Goal: Task Accomplishment & Management: Manage account settings

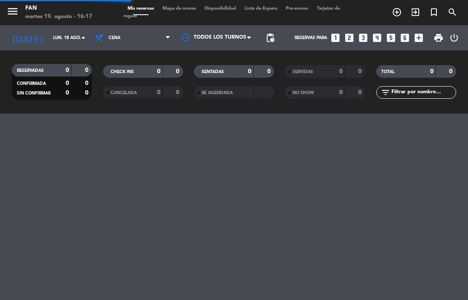
select select "es"
select select "dinner"
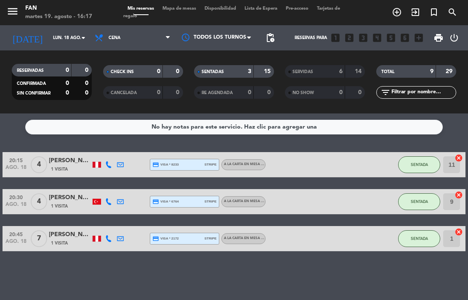
click at [49, 35] on input "lun. 18 ago." at bounding box center [80, 37] width 62 height 13
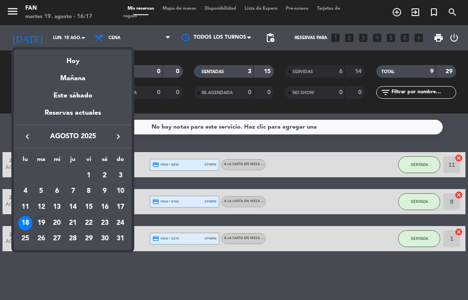
click at [42, 220] on div "19" at bounding box center [41, 223] width 14 height 14
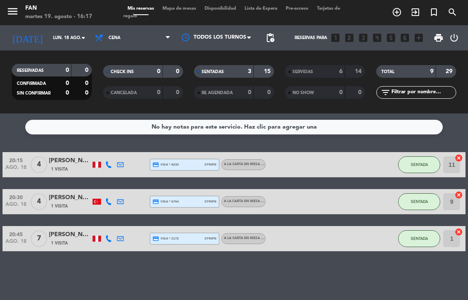
type input "[DATE]"
select select "dinner"
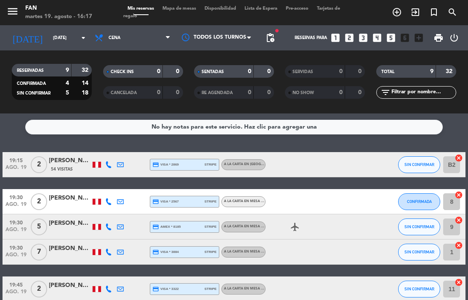
click at [172, 8] on span "Mapa de mesas" at bounding box center [179, 8] width 42 height 5
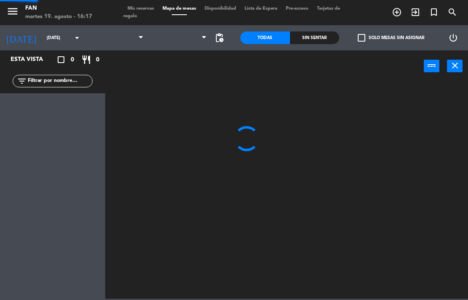
select select "dinner"
select select
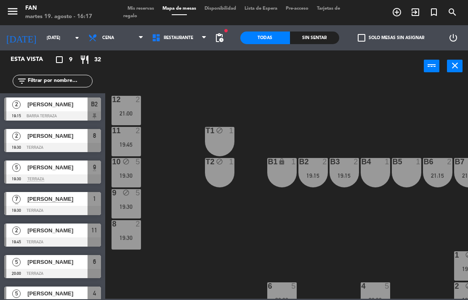
click at [222, 38] on span "pending_actions" at bounding box center [219, 38] width 10 height 10
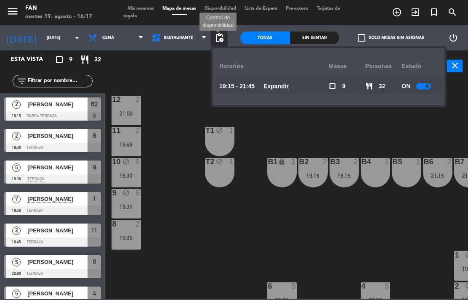
click at [268, 90] on span "Expandir" at bounding box center [275, 87] width 25 height 10
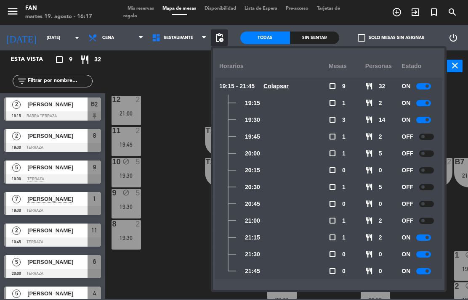
click at [425, 137] on div at bounding box center [426, 137] width 15 height 6
click at [424, 155] on div at bounding box center [426, 154] width 15 height 6
click at [430, 172] on div at bounding box center [426, 170] width 15 height 6
click at [425, 197] on div "OFF" at bounding box center [419, 204] width 37 height 17
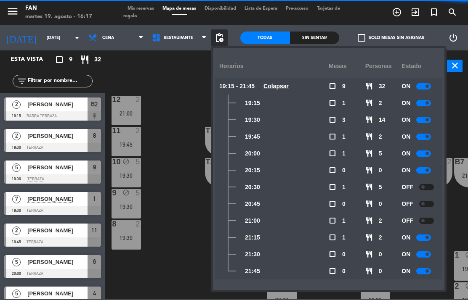
click at [433, 188] on div at bounding box center [426, 187] width 15 height 6
click at [425, 213] on div "OFF" at bounding box center [419, 220] width 37 height 17
click at [422, 206] on div at bounding box center [426, 204] width 15 height 6
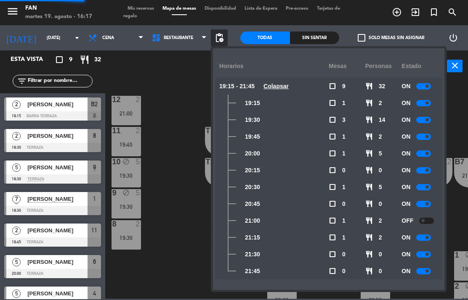
click at [426, 223] on div at bounding box center [426, 221] width 15 height 6
